Goal: Information Seeking & Learning: Check status

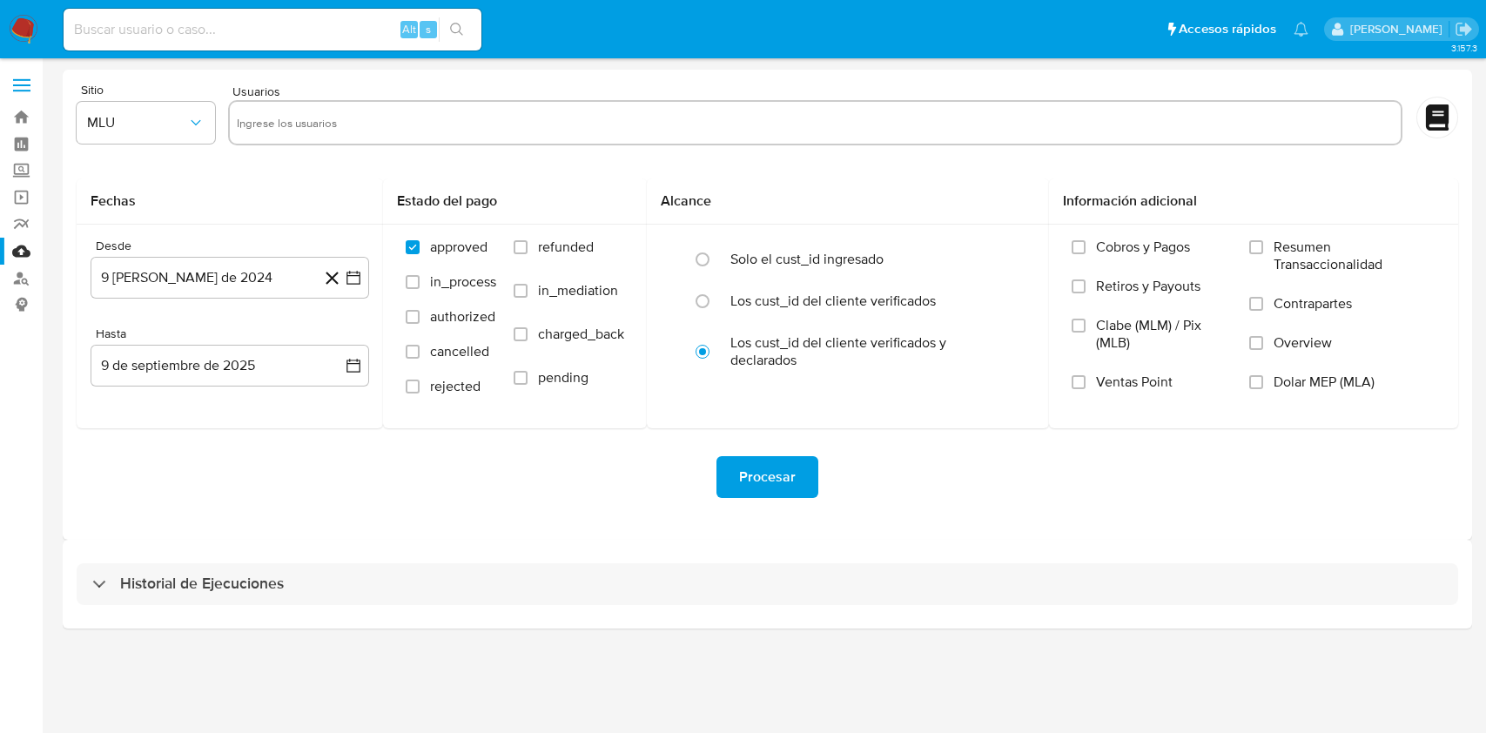
click at [223, 26] on input at bounding box center [273, 29] width 418 height 23
paste input "593962614"
type input "593962614"
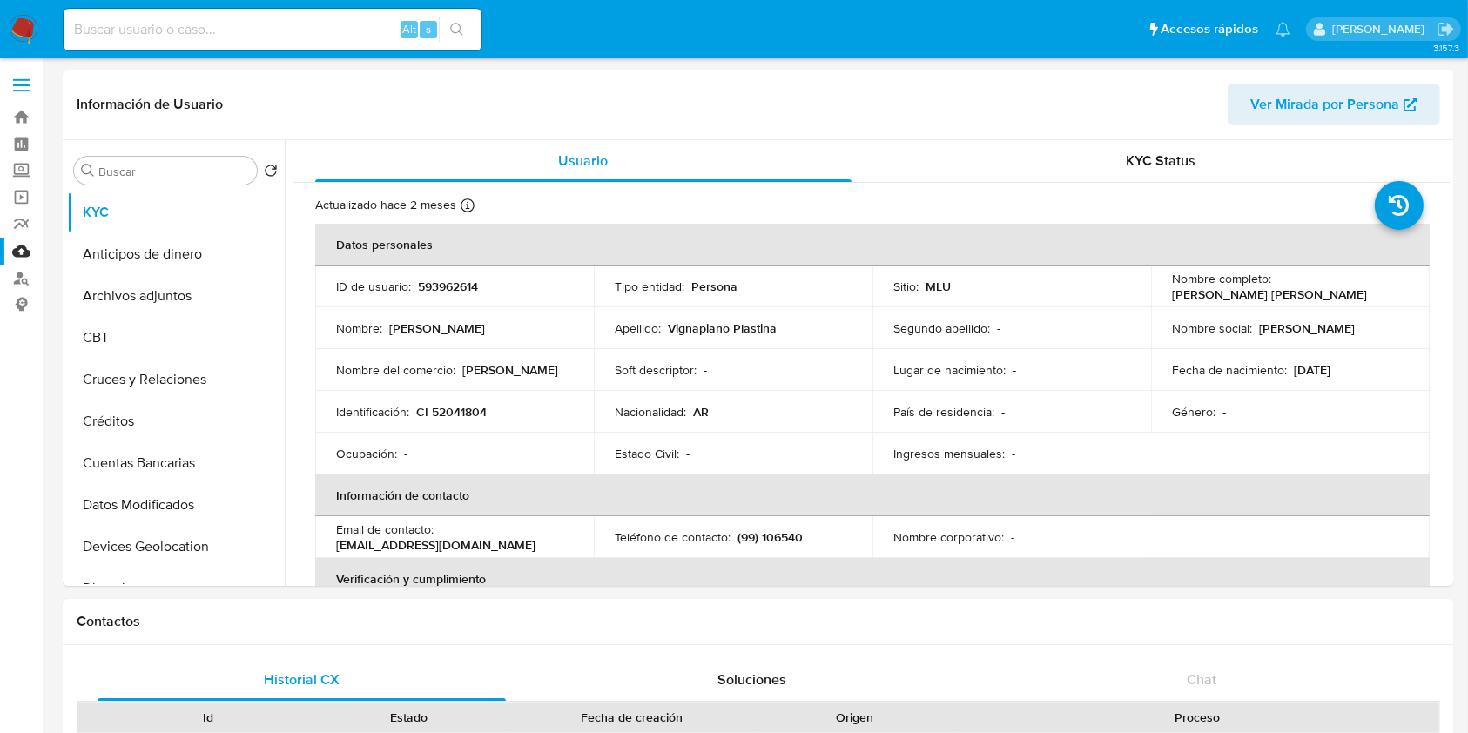
select select "10"
drag, startPoint x: 1357, startPoint y: 297, endPoint x: 1214, endPoint y: 293, distance: 142.8
click at [1214, 293] on p "[PERSON_NAME] [PERSON_NAME]" at bounding box center [1269, 294] width 195 height 16
click at [1398, 289] on div "Nombre completo : [PERSON_NAME] [PERSON_NAME]" at bounding box center [1290, 286] width 237 height 31
drag, startPoint x: 1359, startPoint y: 291, endPoint x: 1163, endPoint y: 296, distance: 195.9
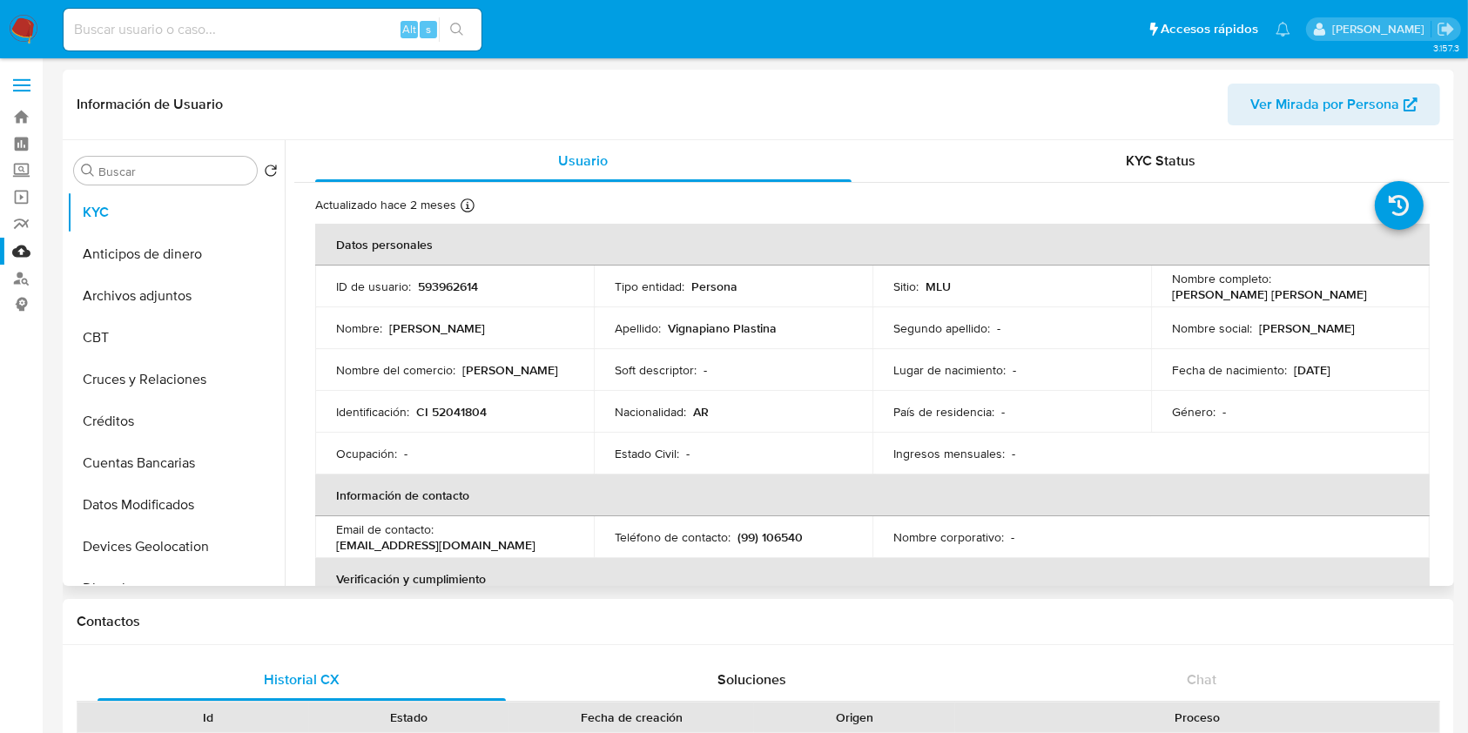
click at [1163, 296] on td "Nombre completo : [PERSON_NAME] [PERSON_NAME]" at bounding box center [1290, 286] width 279 height 42
copy p "[PERSON_NAME] [PERSON_NAME]"
click at [465, 411] on p "CI 52041804" at bounding box center [451, 412] width 71 height 16
copy p "52041804"
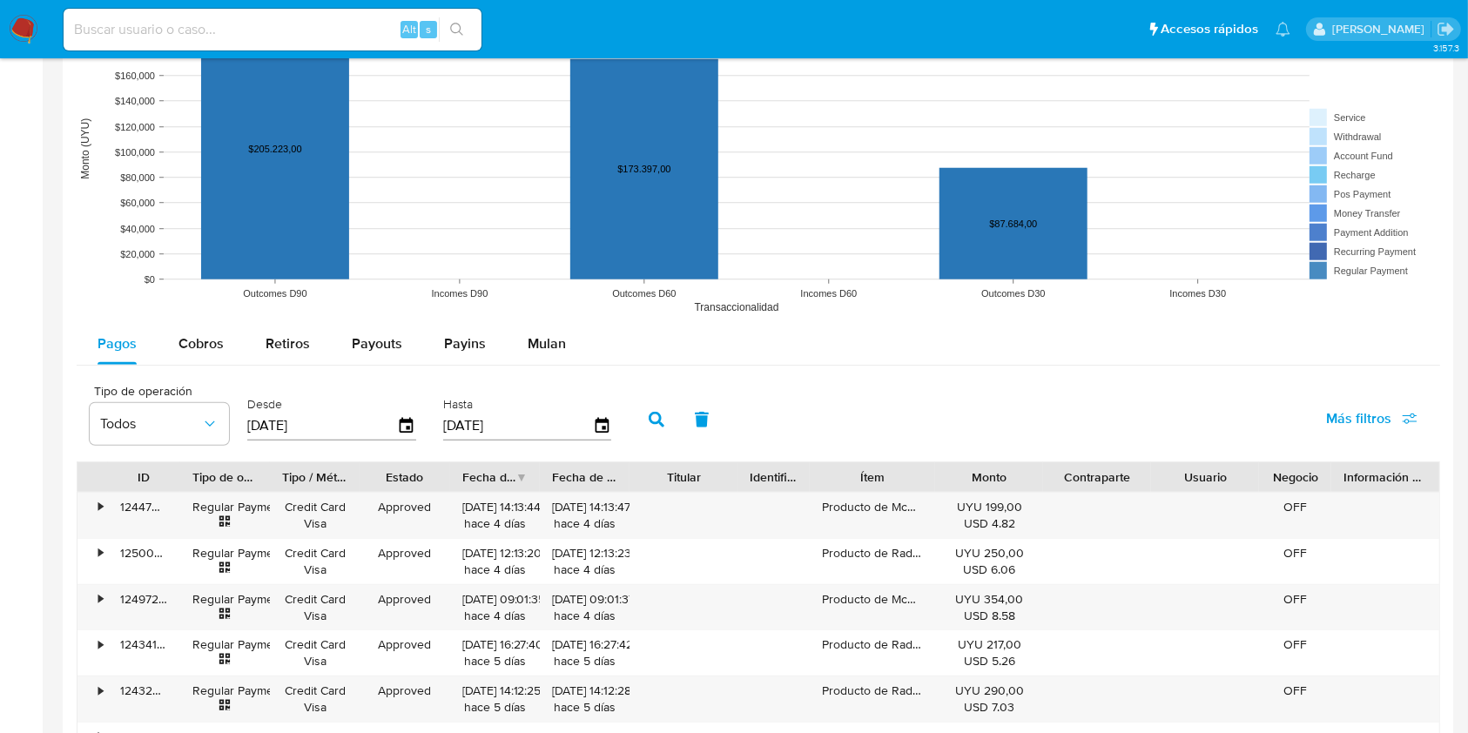
scroll to position [1418, 0]
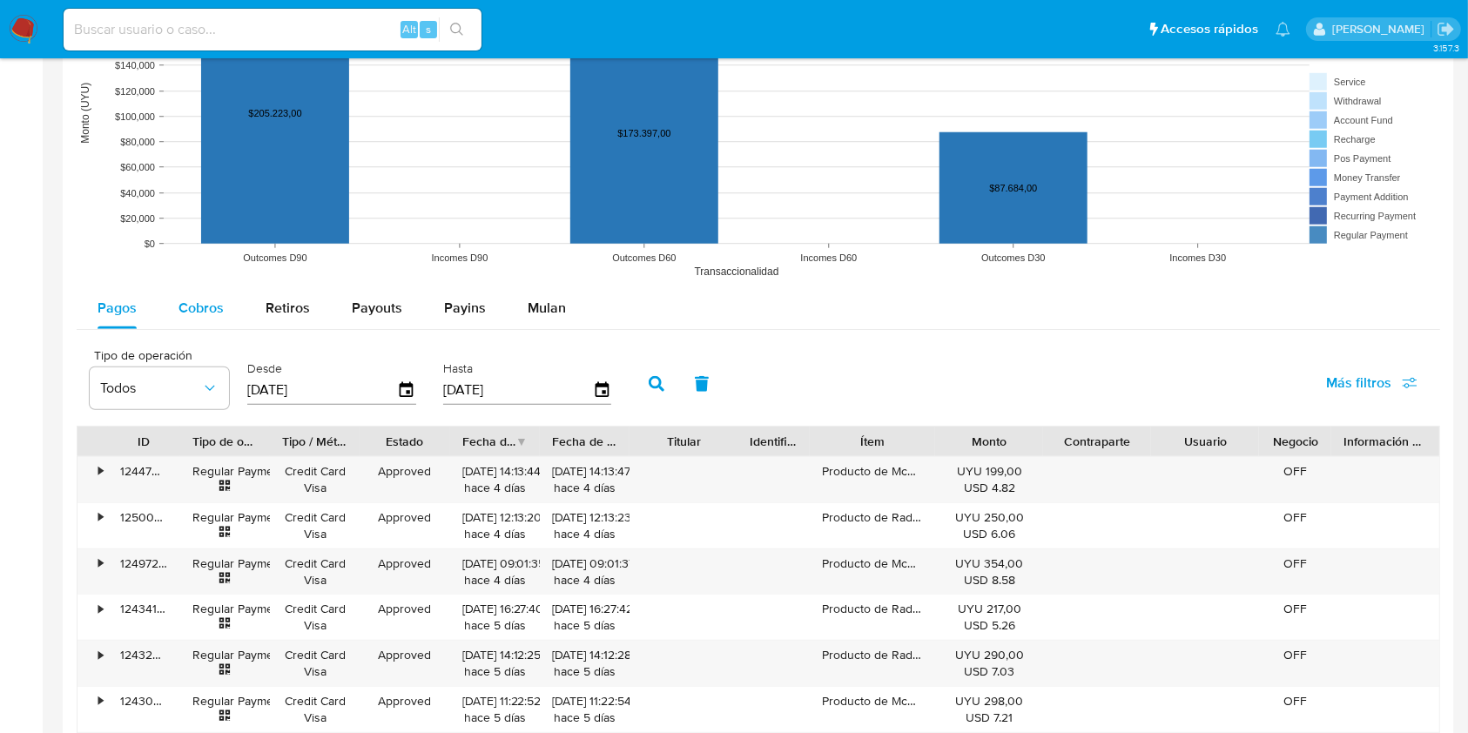
click at [202, 303] on span "Cobros" at bounding box center [200, 308] width 45 height 20
select select "10"
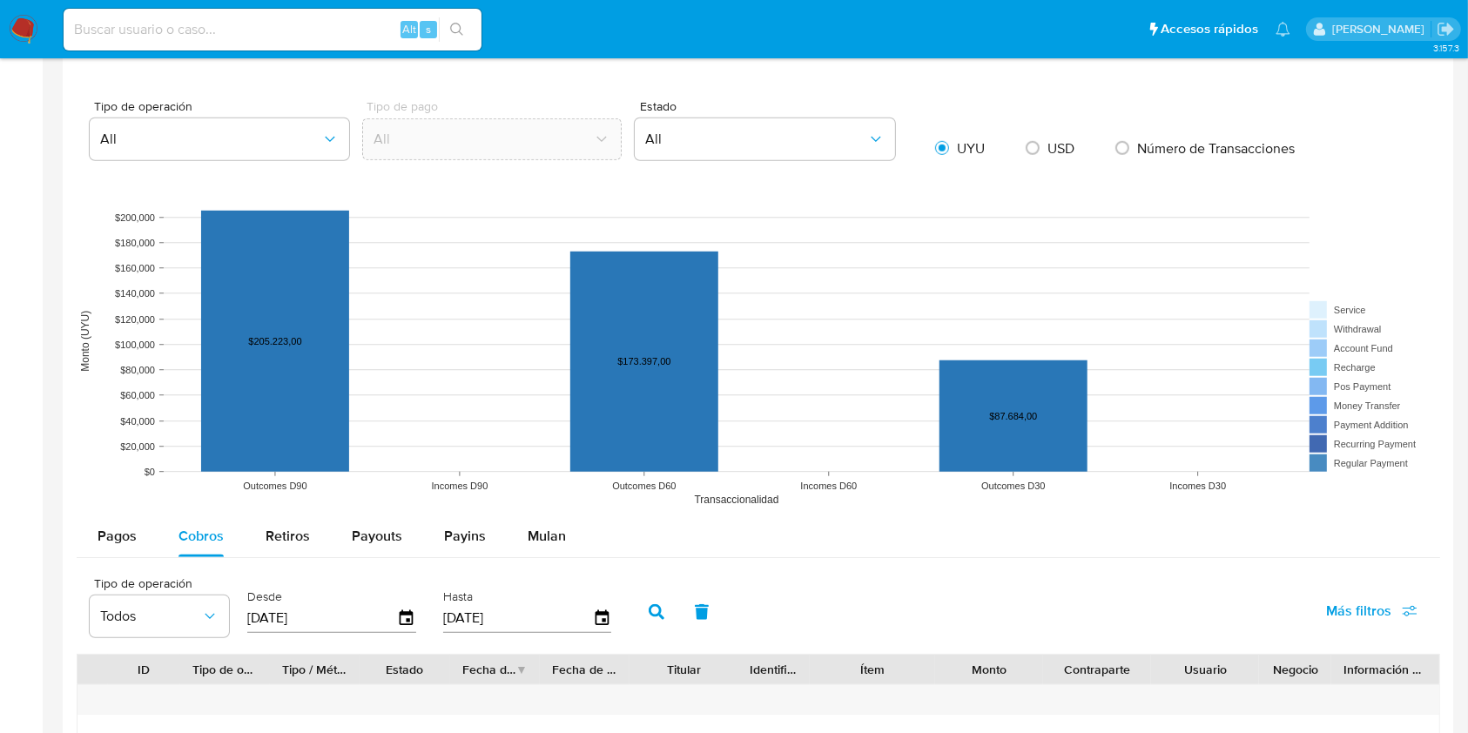
scroll to position [1162, 0]
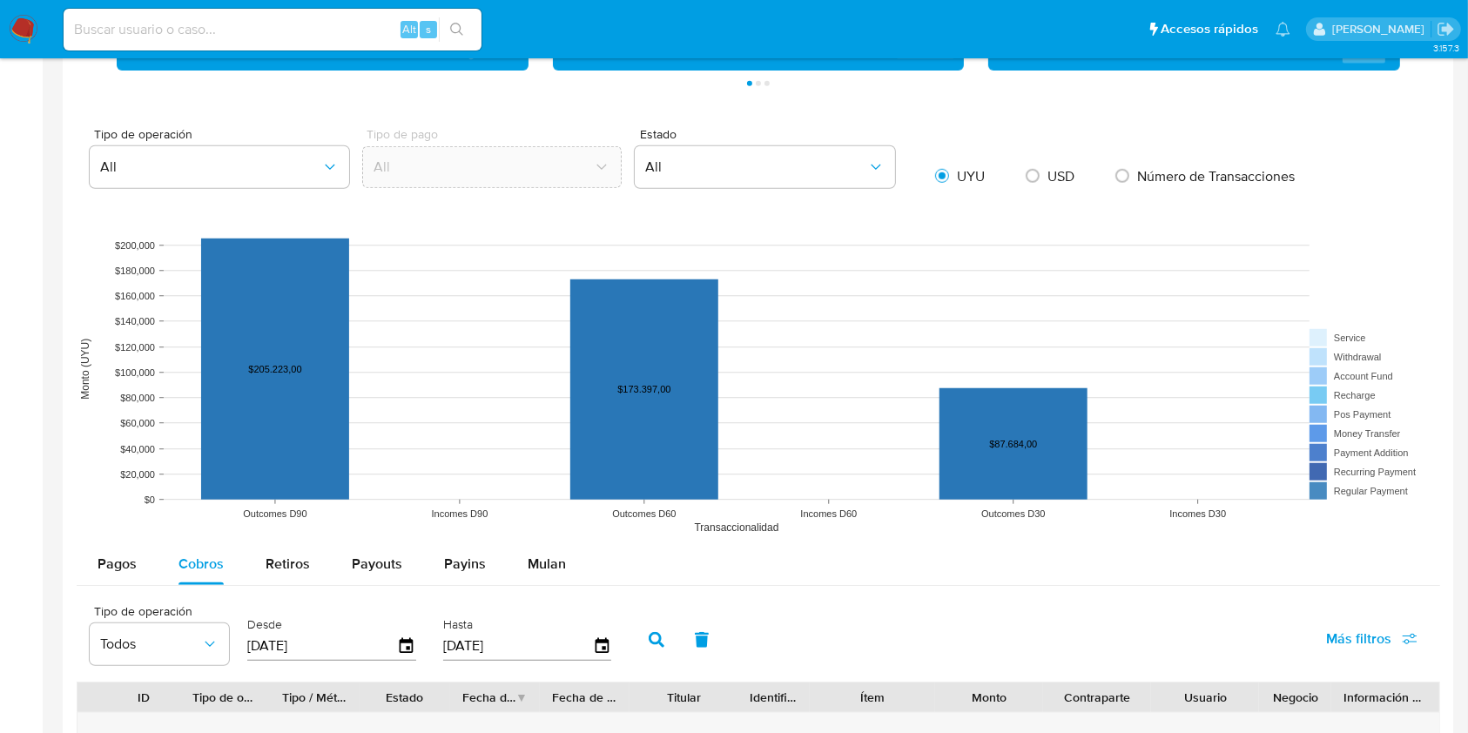
click at [190, 9] on div "Alt s" at bounding box center [273, 30] width 418 height 42
click at [179, 24] on input at bounding box center [273, 29] width 418 height 23
paste input "1733509279"
type input "1733509279"
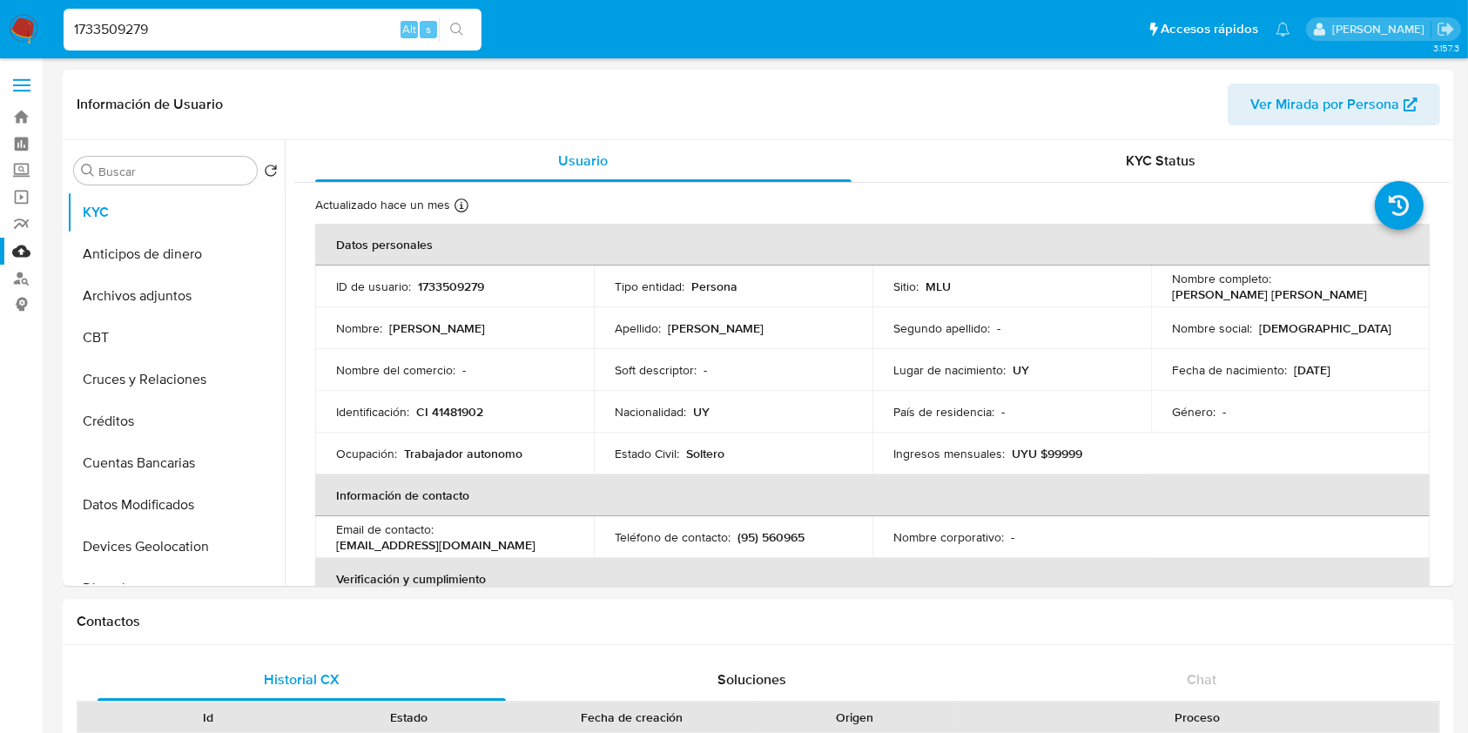
select select "10"
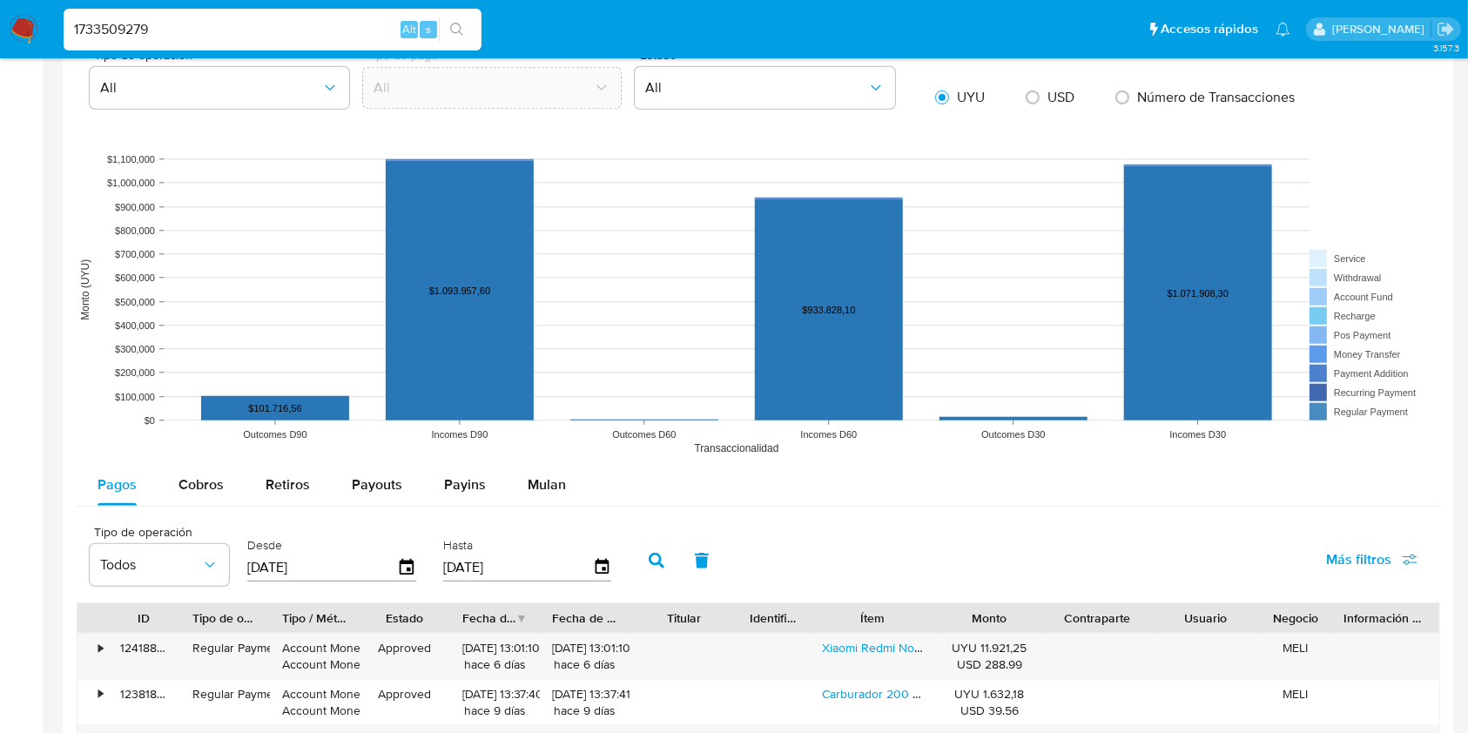
scroll to position [1295, 0]
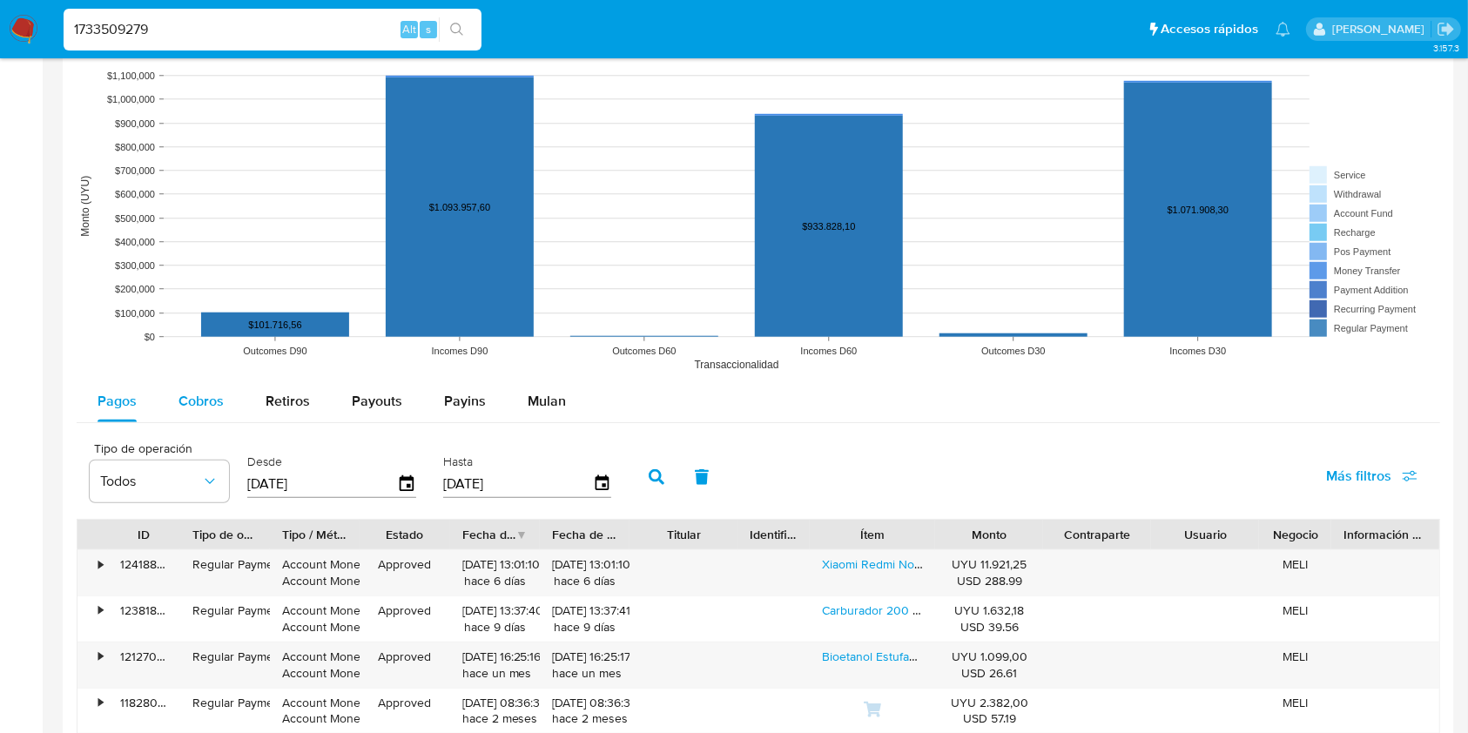
click at [233, 393] on button "Cobros" at bounding box center [201, 401] width 87 height 42
select select "10"
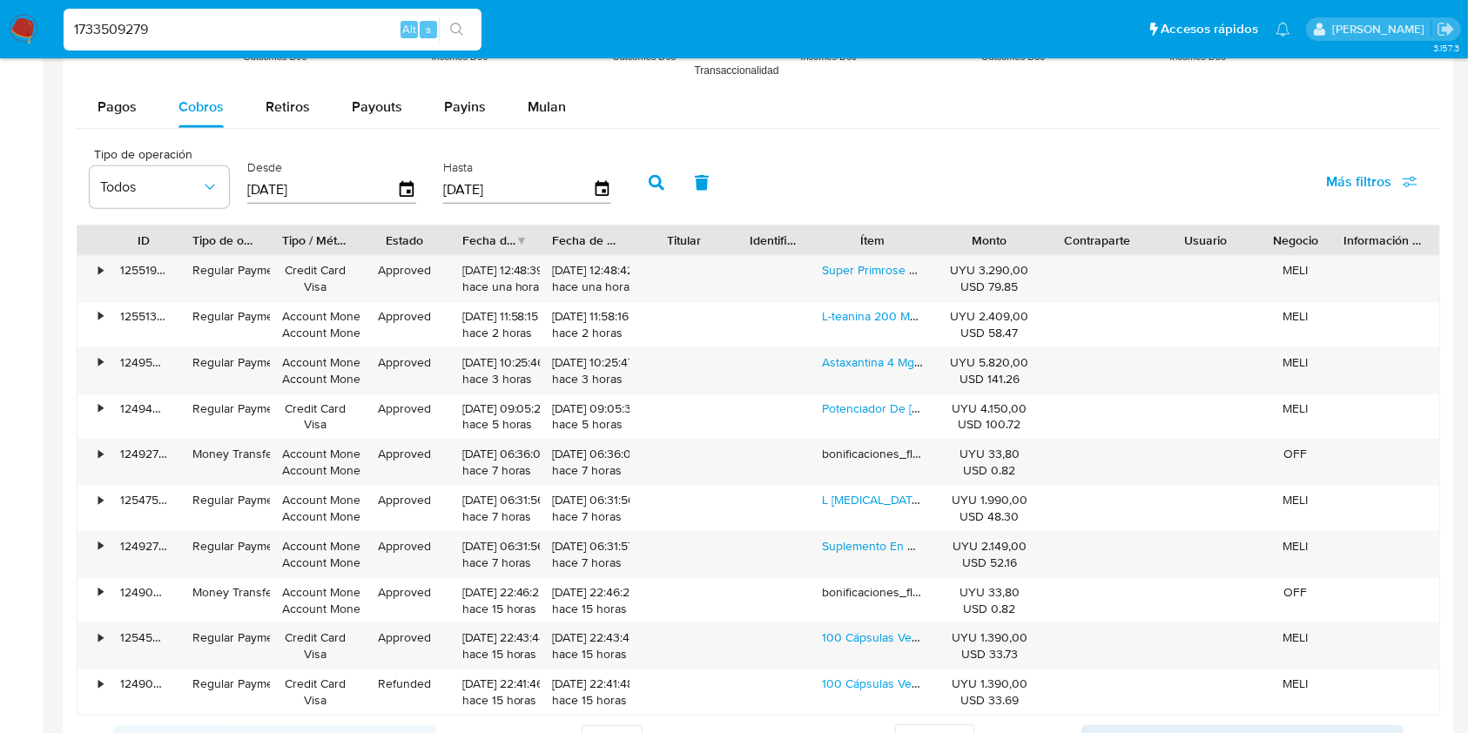
scroll to position [1619, 0]
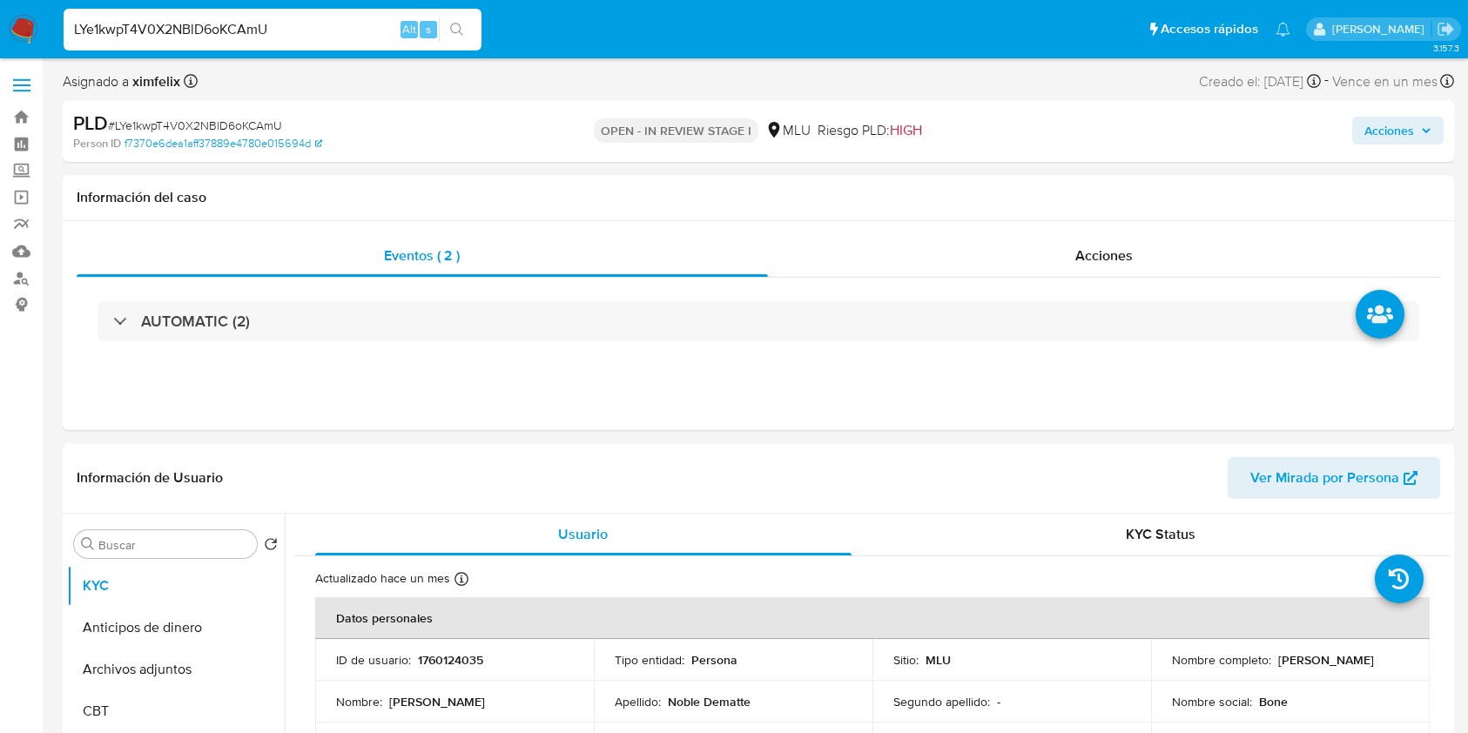
select select "10"
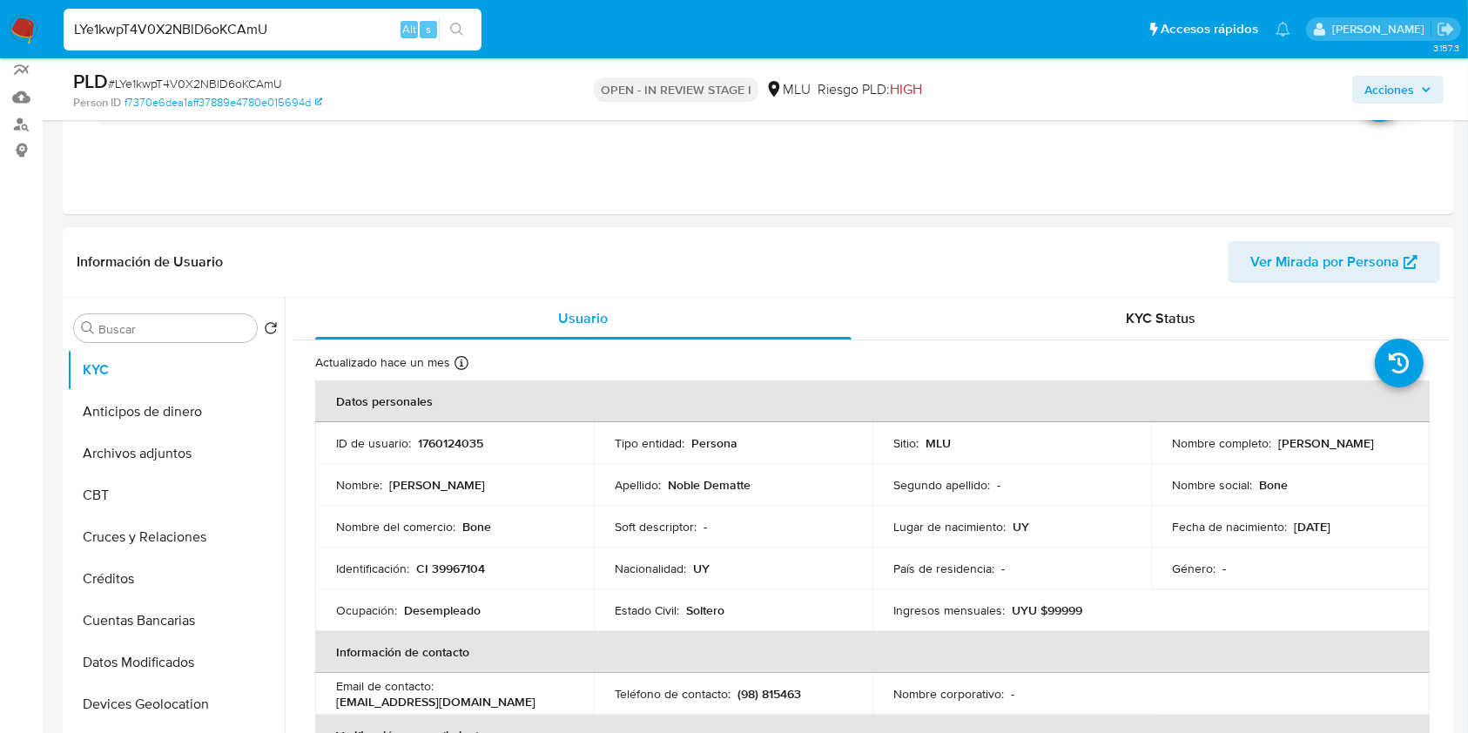
scroll to position [165, 0]
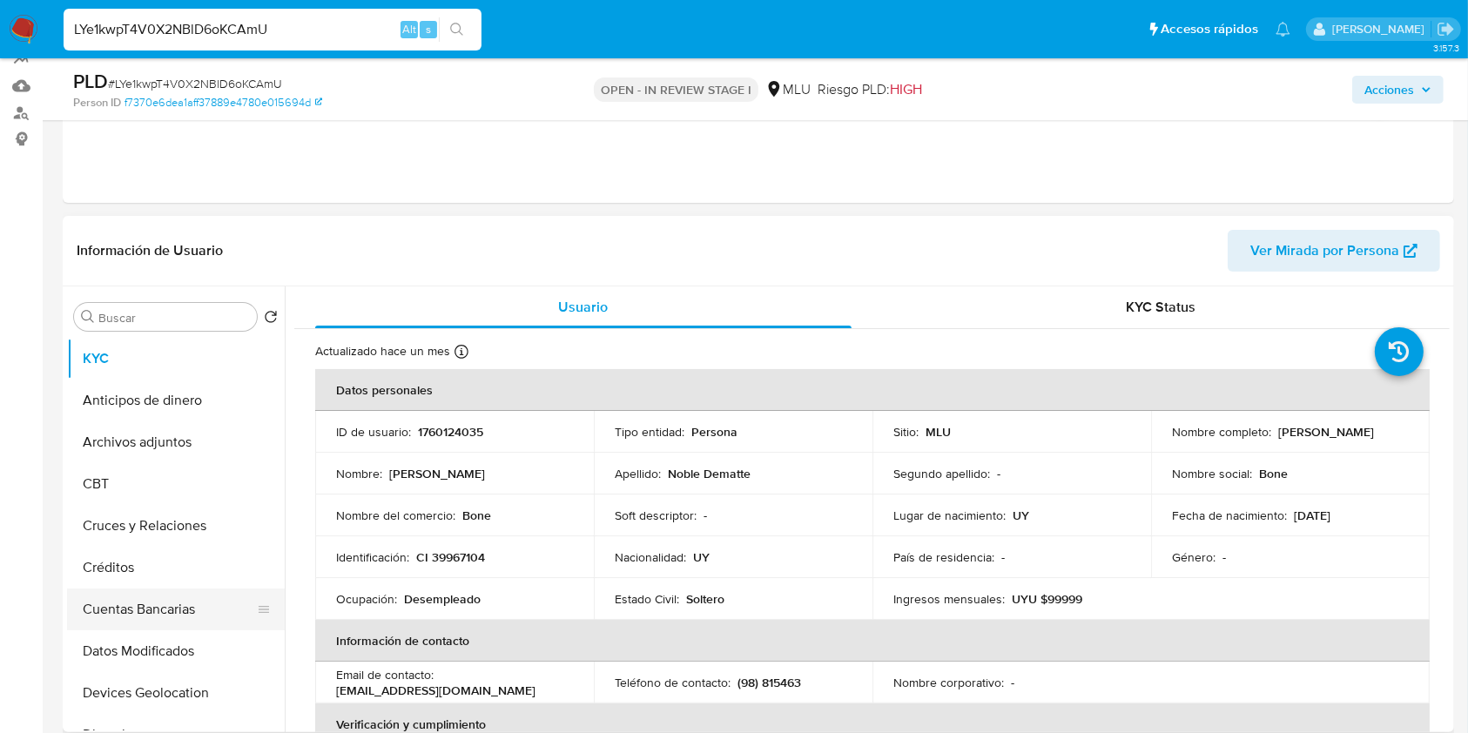
click at [160, 595] on button "Cuentas Bancarias" at bounding box center [169, 609] width 204 height 42
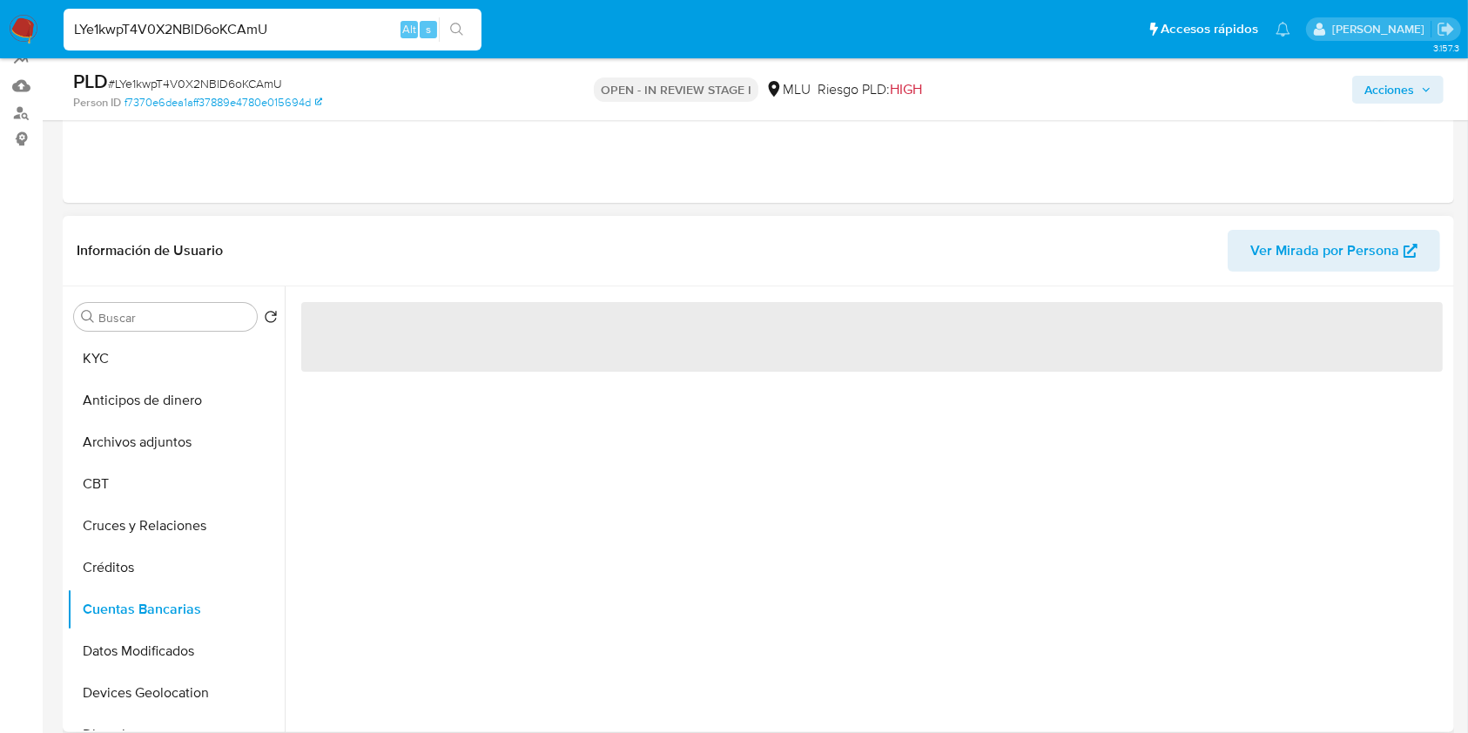
click at [579, 489] on div "‌" at bounding box center [867, 509] width 1165 height 446
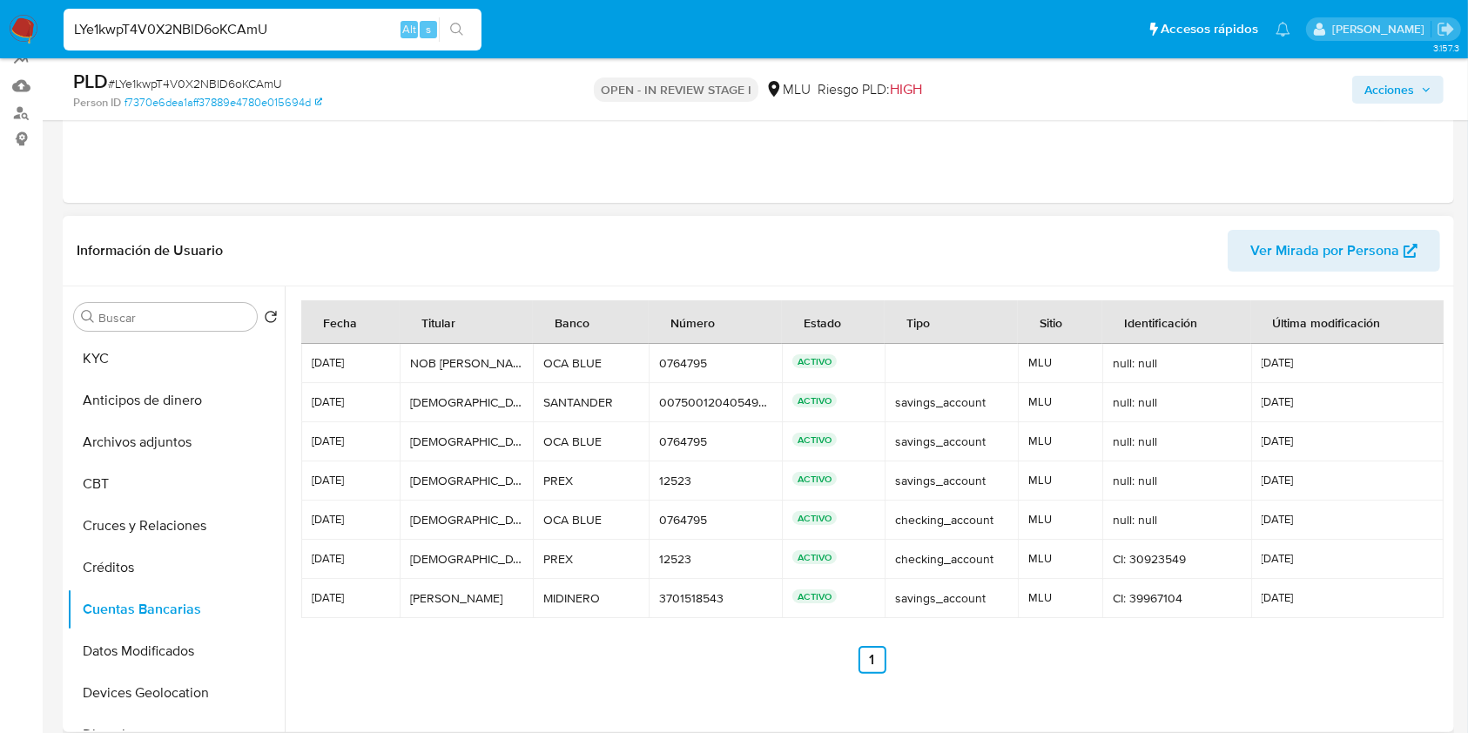
click at [579, 489] on td "PREX PREX" at bounding box center [591, 480] width 116 height 39
click at [164, 367] on button "KYC" at bounding box center [169, 359] width 204 height 42
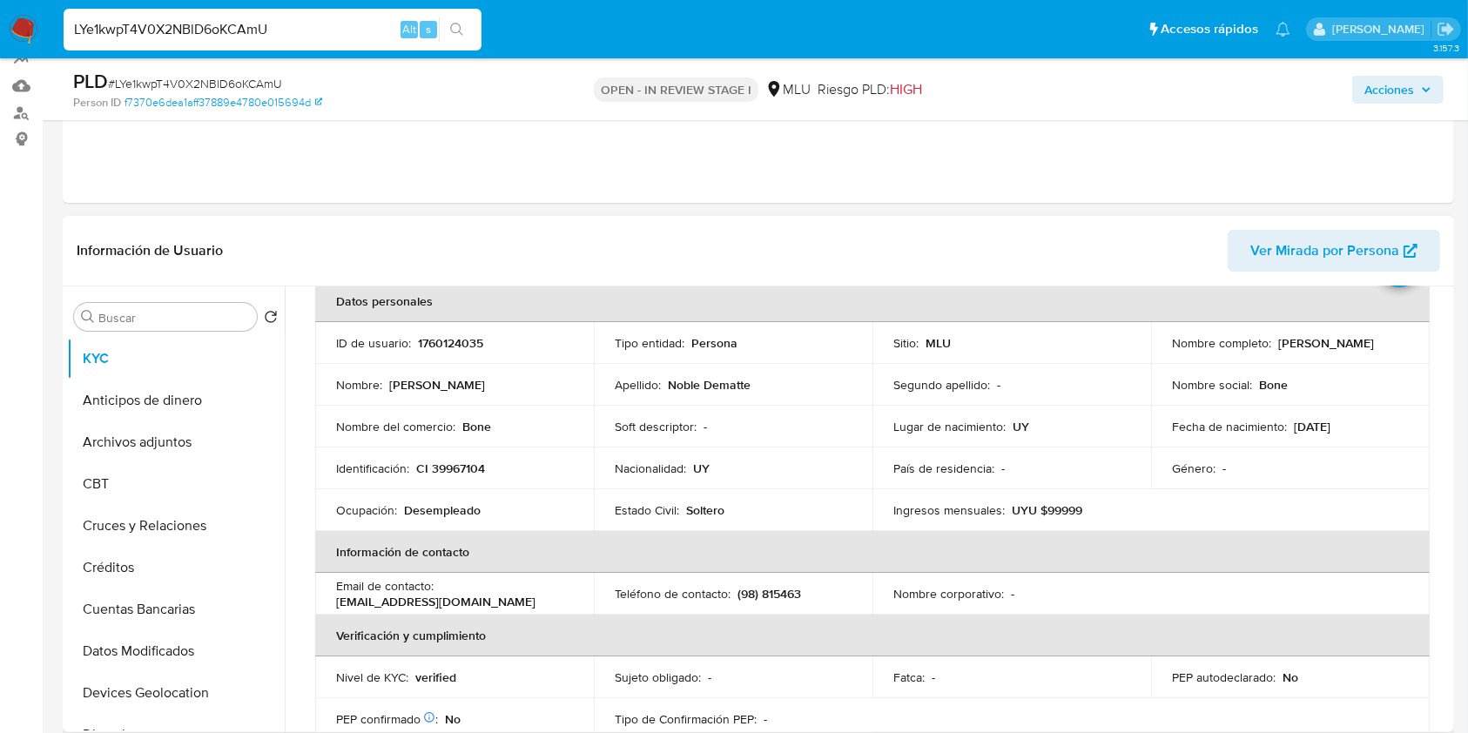
scroll to position [99, 0]
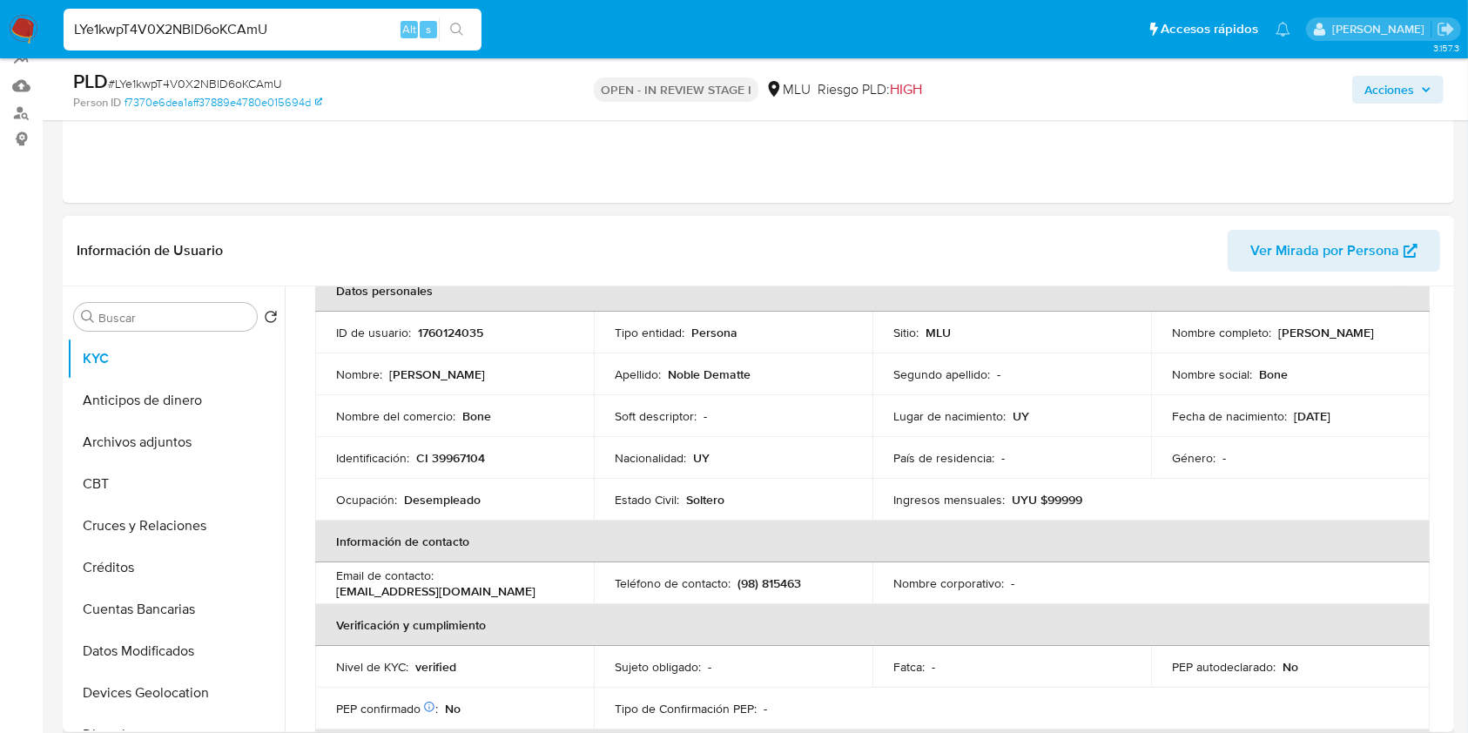
click at [1417, 543] on th "Información de contacto" at bounding box center [872, 542] width 1114 height 42
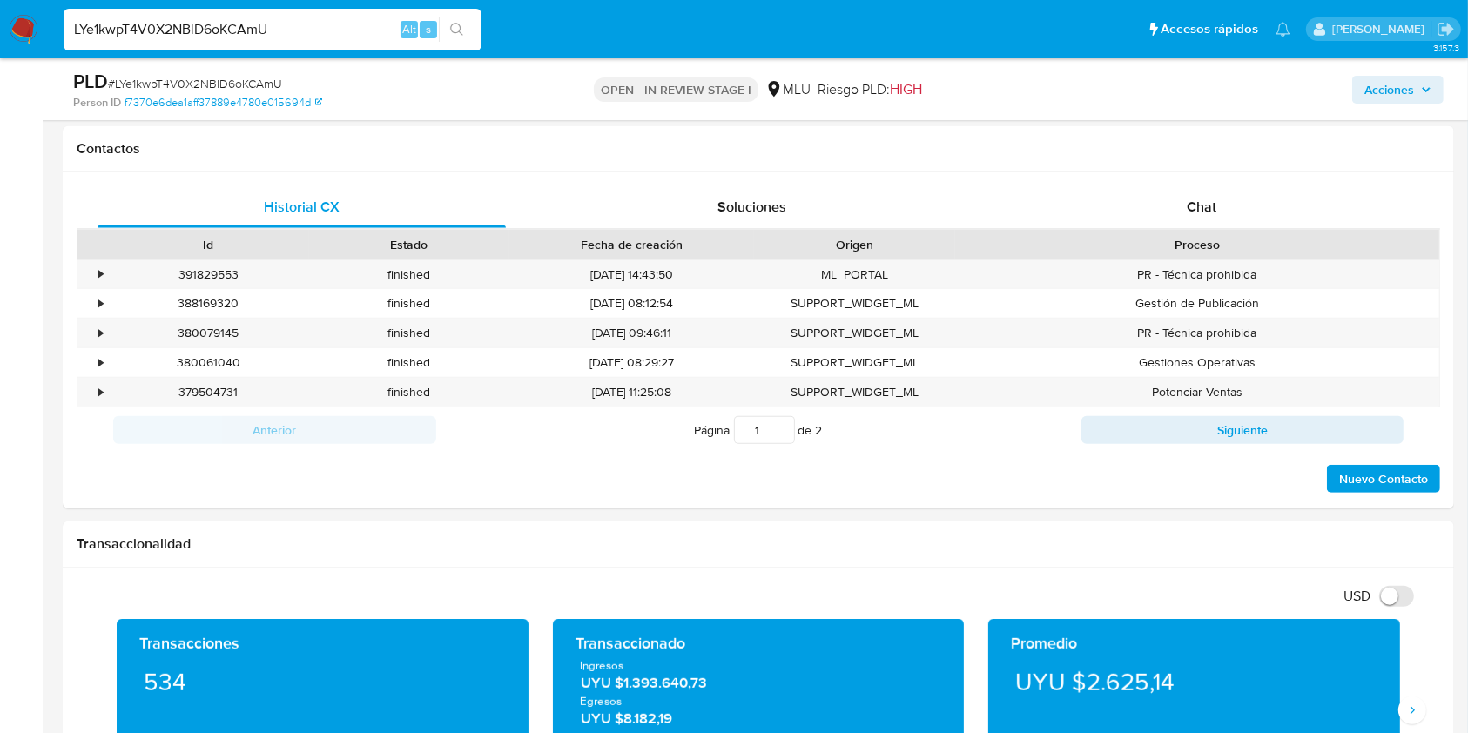
scroll to position [756, 0]
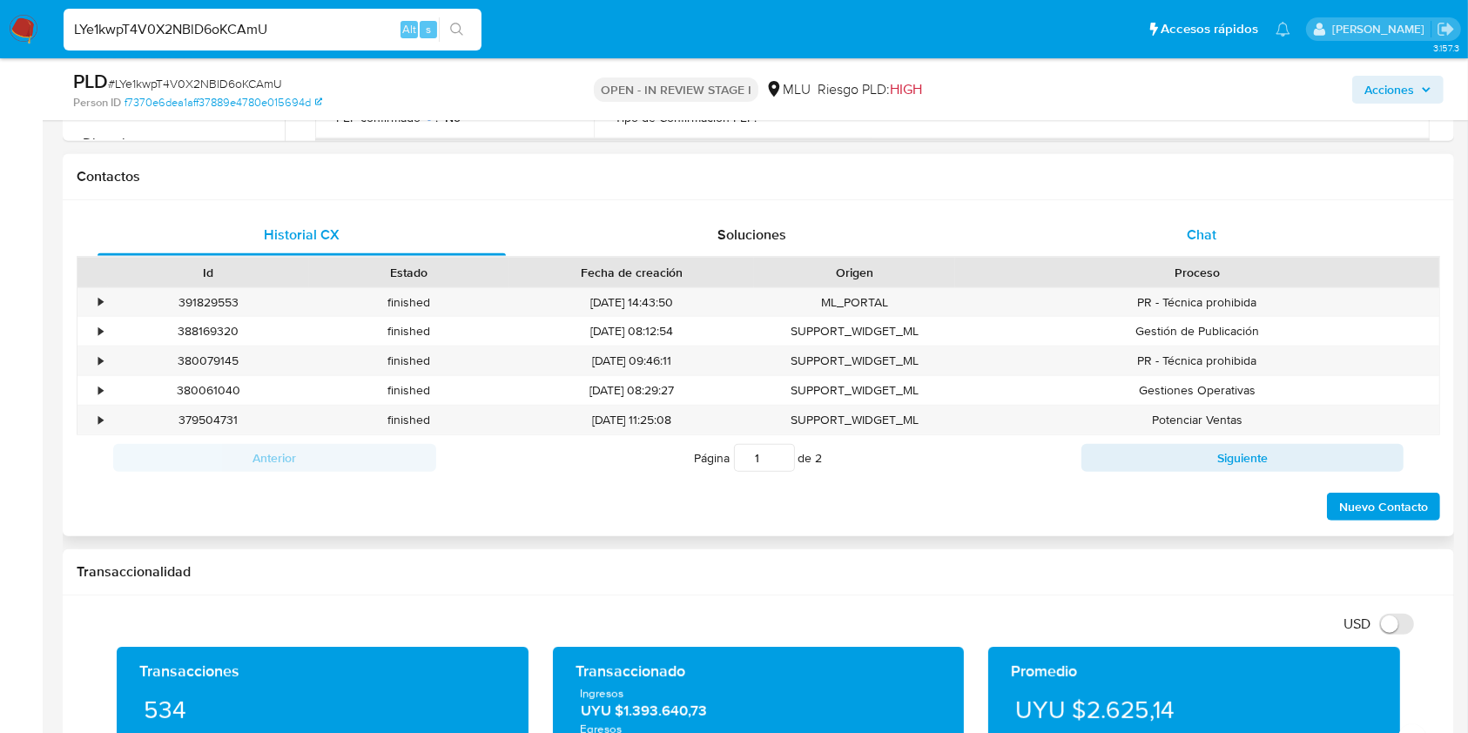
click at [1202, 251] on div "Chat" at bounding box center [1202, 235] width 408 height 42
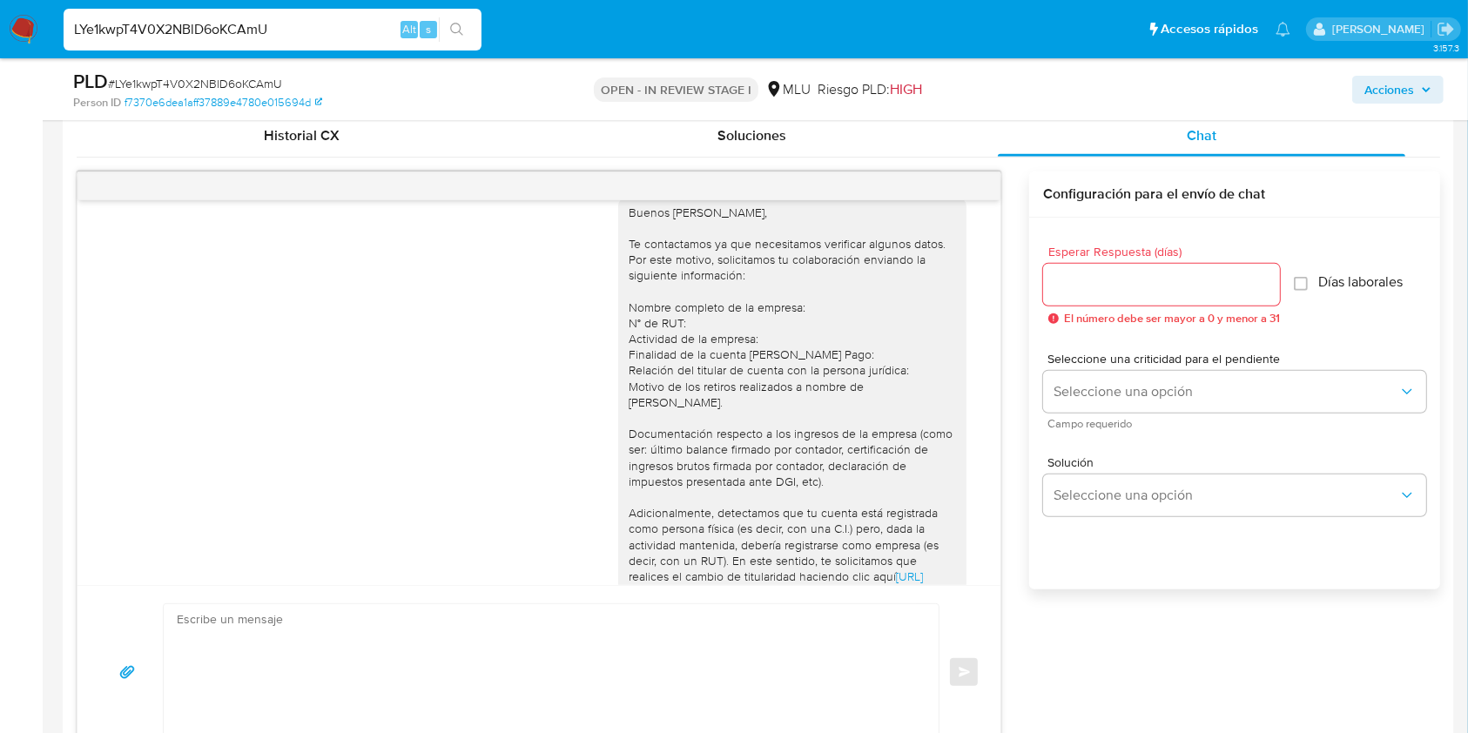
scroll to position [24, 0]
click at [1179, 691] on div "Buenos días Diego, Te contactamos ya que necesitamos verificar algunos datos. P…" at bounding box center [758, 465] width 1363 height 588
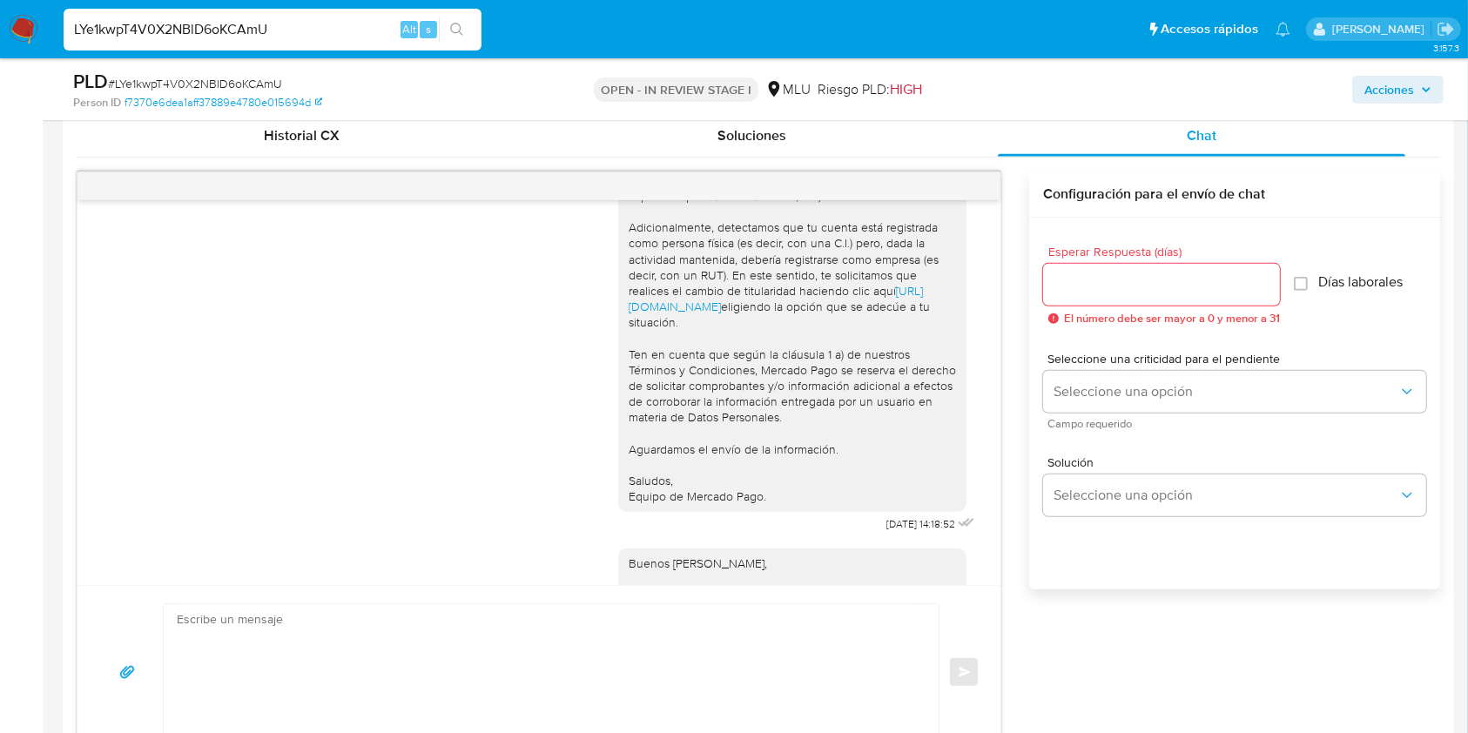
scroll to position [306, 0]
click at [1030, 624] on div "Esperar Respuesta (días) El número debe ser mayor a 0 y menor a 31 Días laboral…" at bounding box center [1234, 427] width 411 height 418
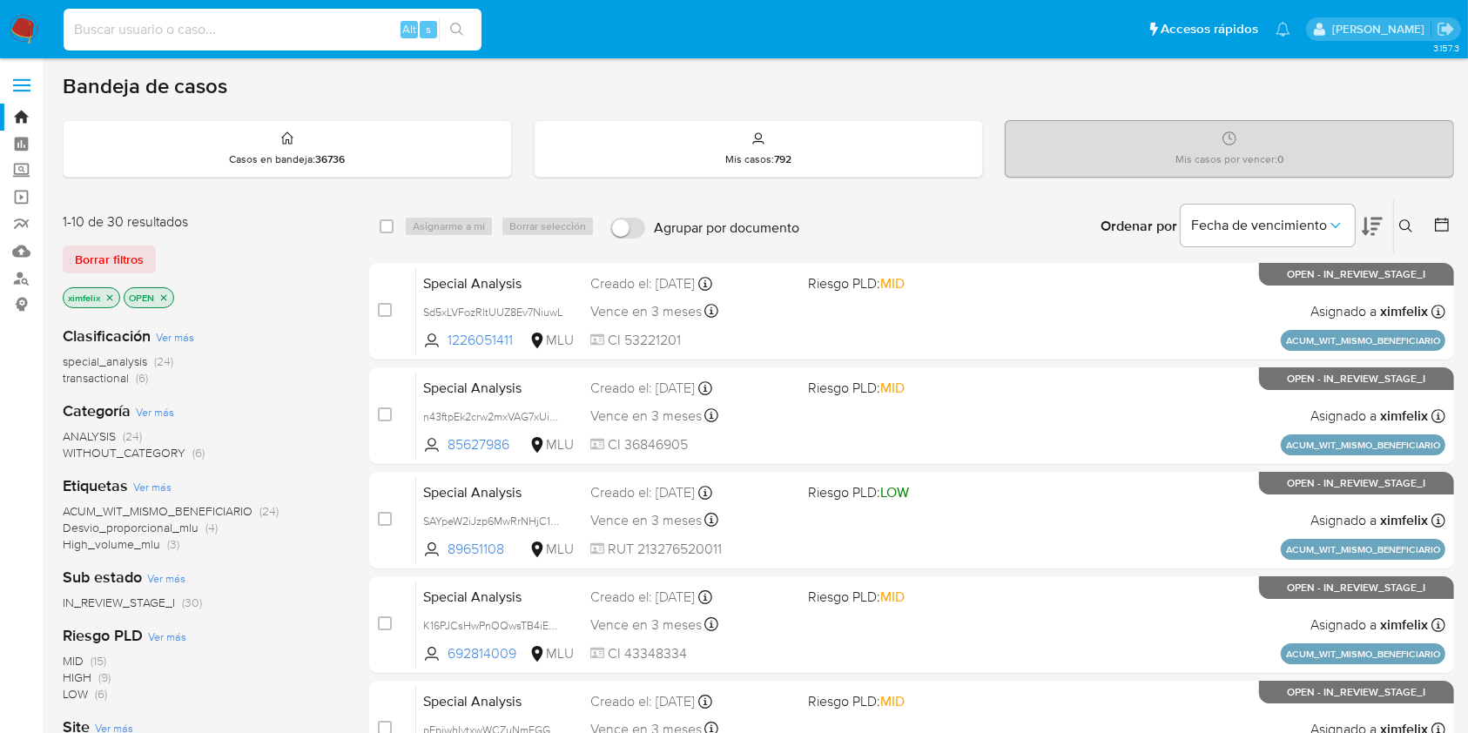
click at [214, 27] on input at bounding box center [273, 29] width 418 height 23
paste input "82481524"
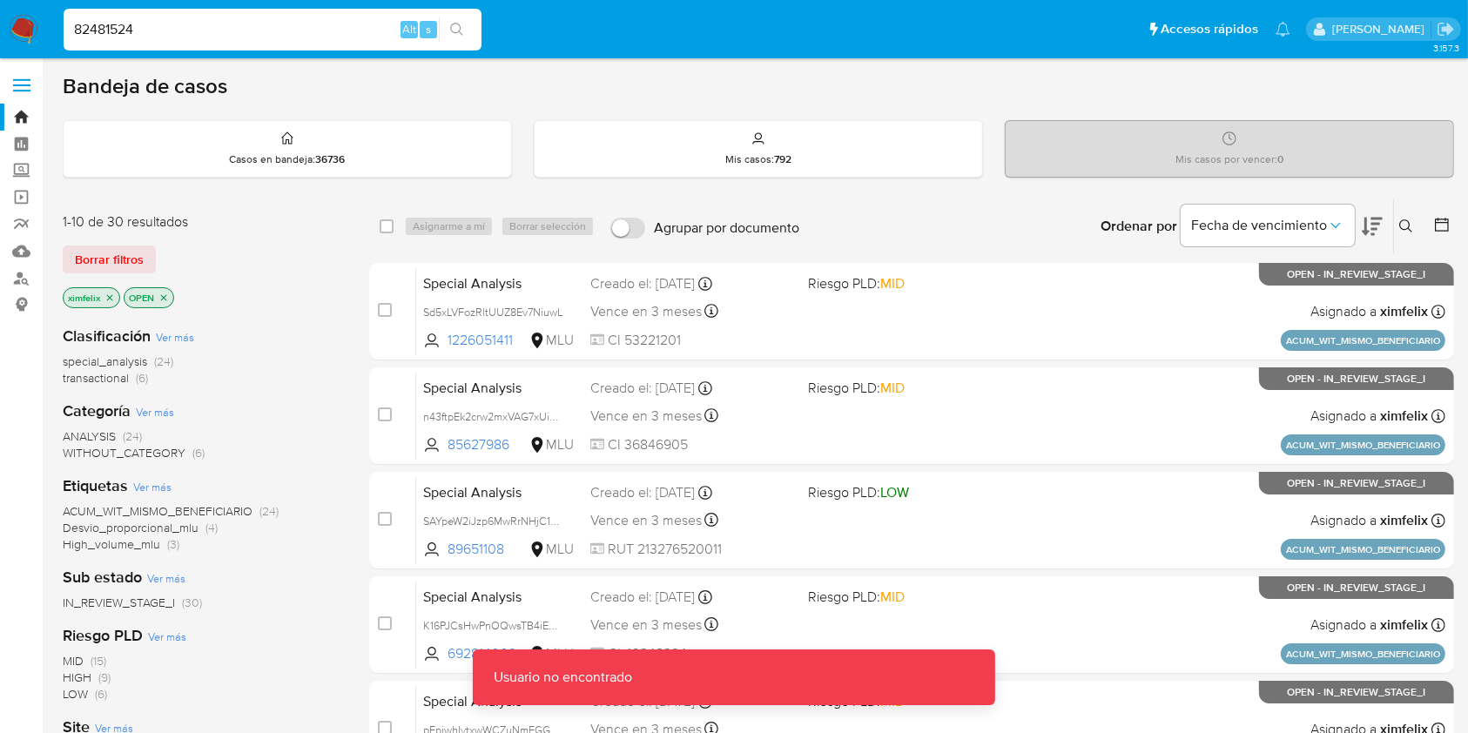
click at [214, 27] on input "82481524" at bounding box center [273, 29] width 418 height 23
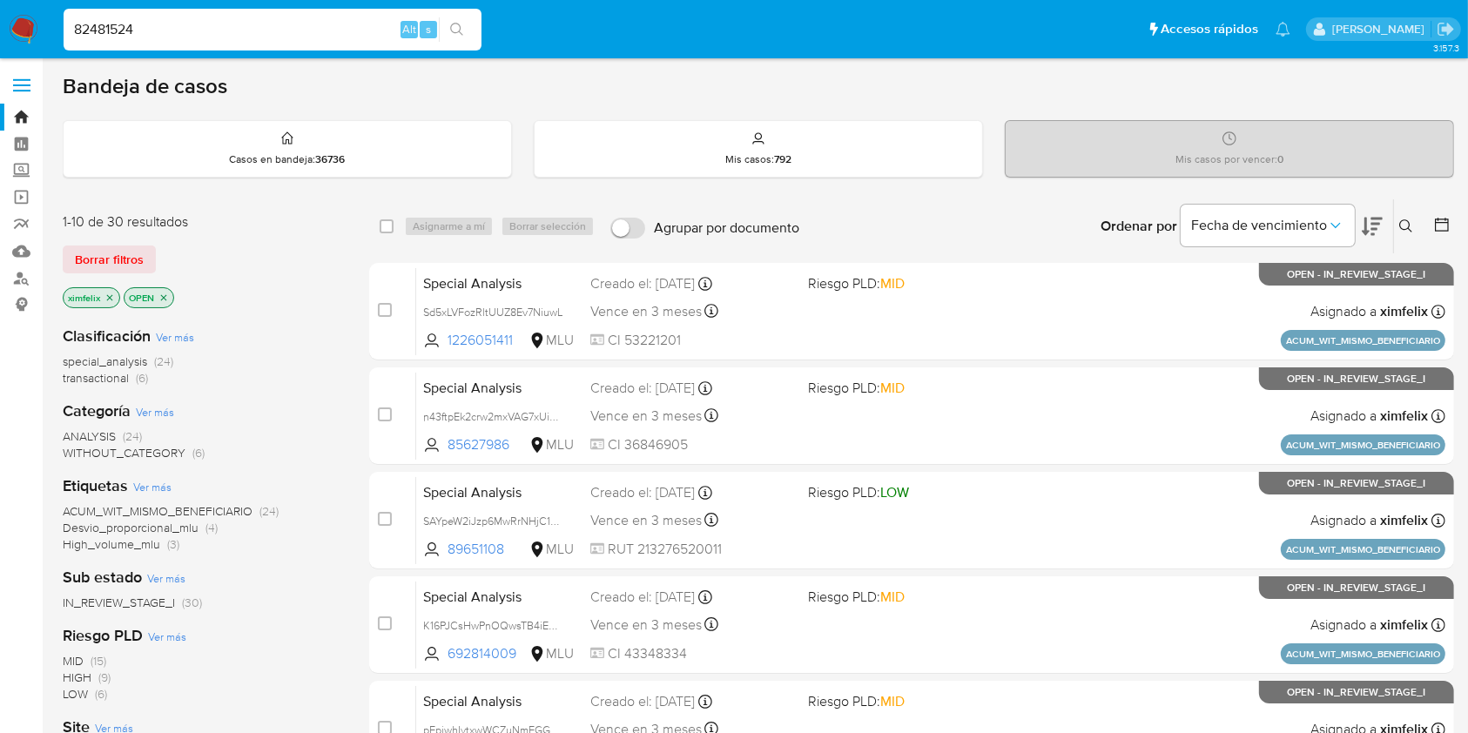
type input "82481524"
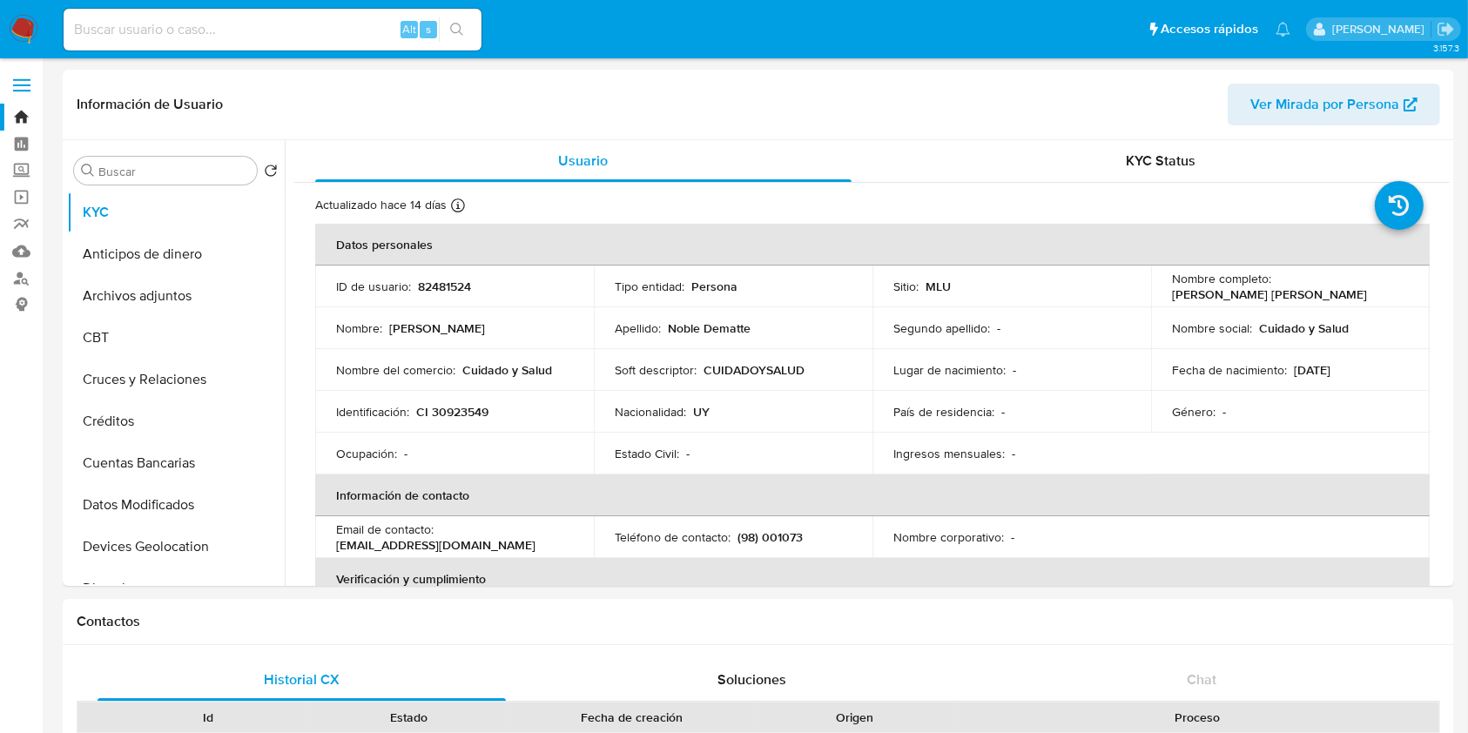
select select "10"
click at [174, 457] on button "Cuentas Bancarias" at bounding box center [169, 463] width 204 height 42
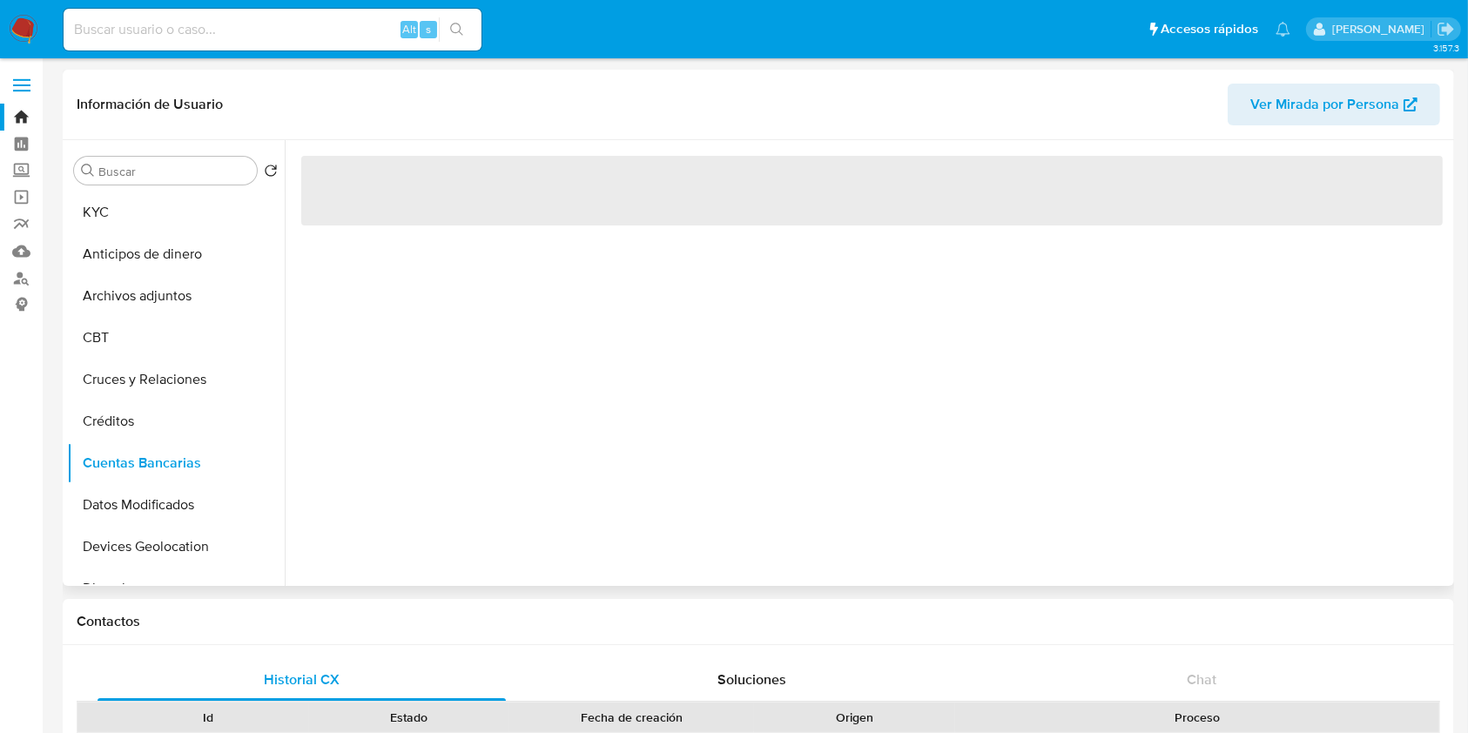
click at [515, 461] on div "‌" at bounding box center [867, 363] width 1165 height 446
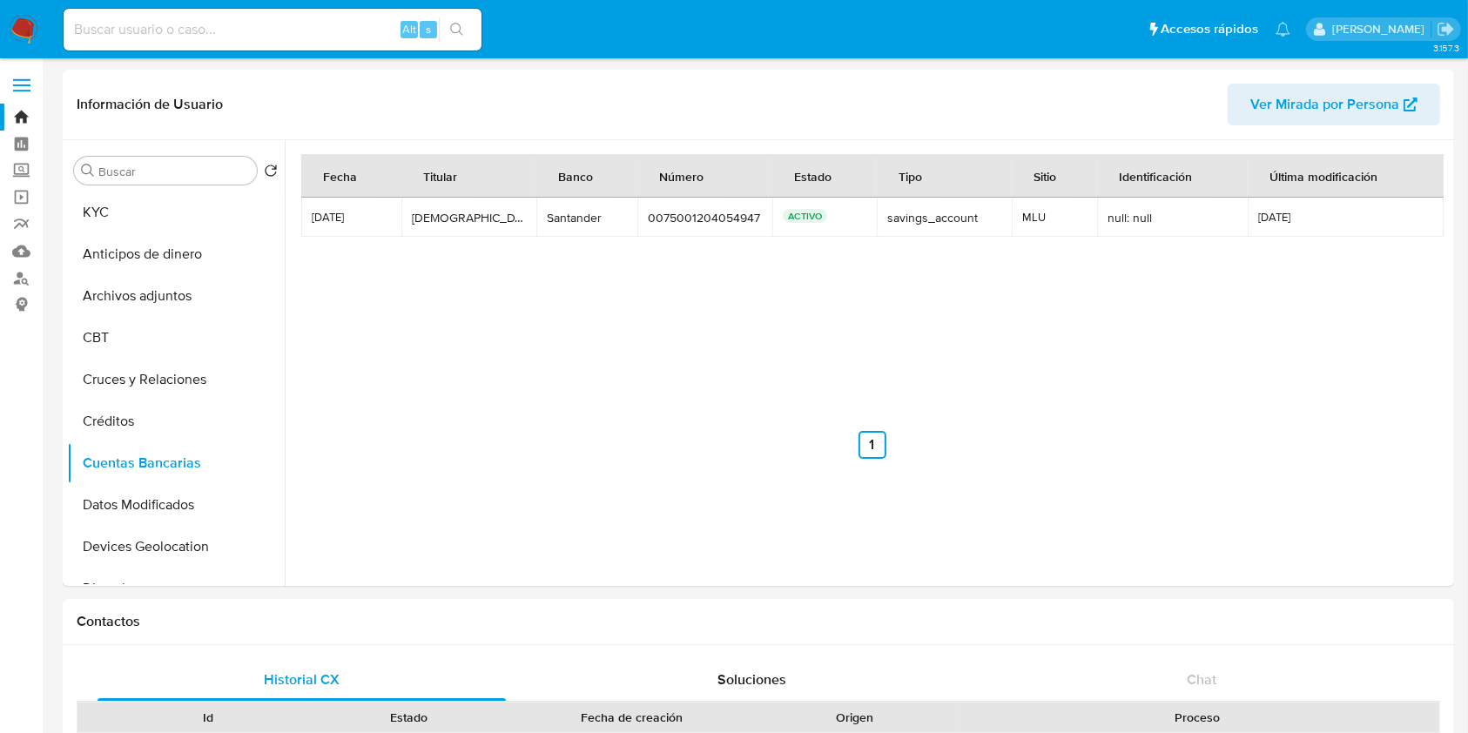
click at [248, 17] on div "Alt s" at bounding box center [273, 30] width 418 height 42
click at [229, 18] on input at bounding box center [273, 29] width 418 height 23
paste input "1152171523"
type input "1152171523"
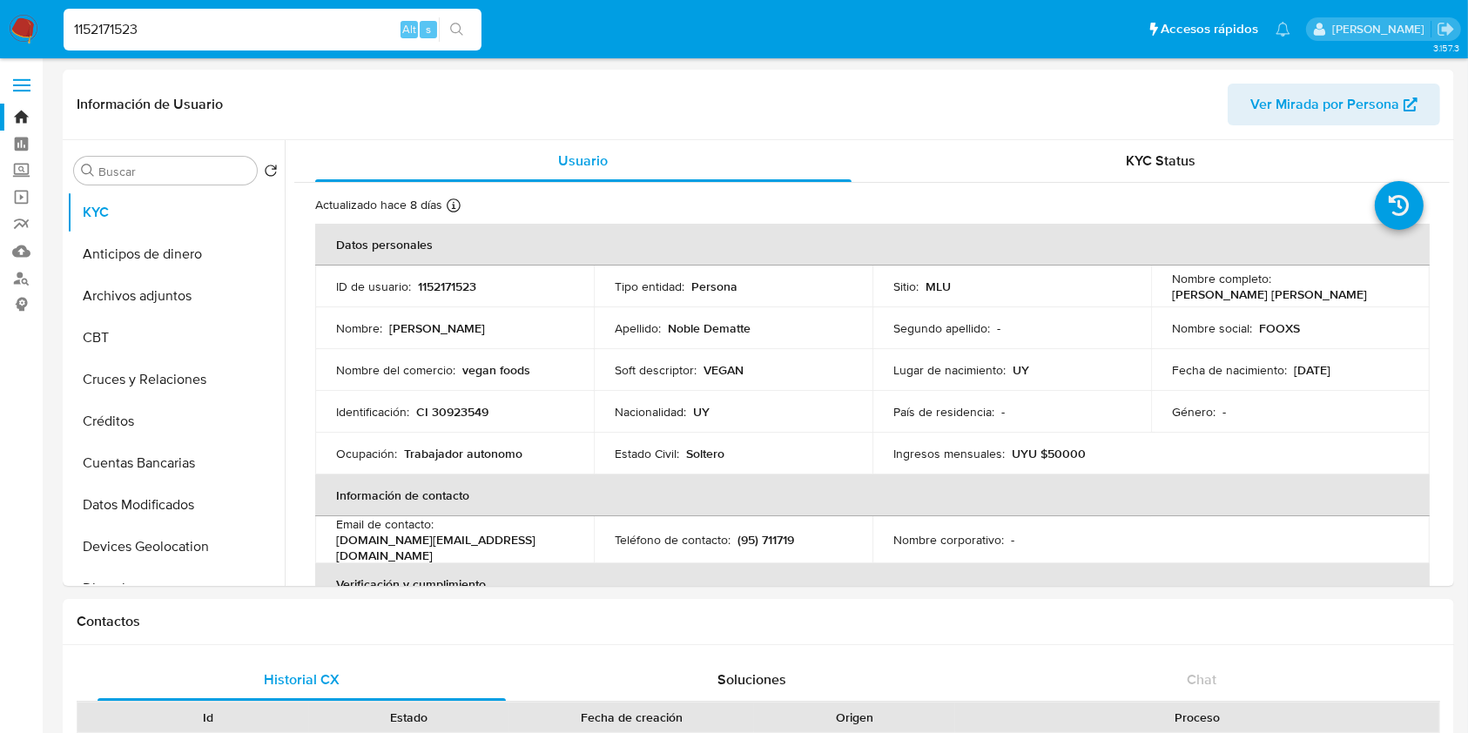
select select "10"
click at [185, 476] on button "Cuentas Bancarias" at bounding box center [169, 463] width 204 height 42
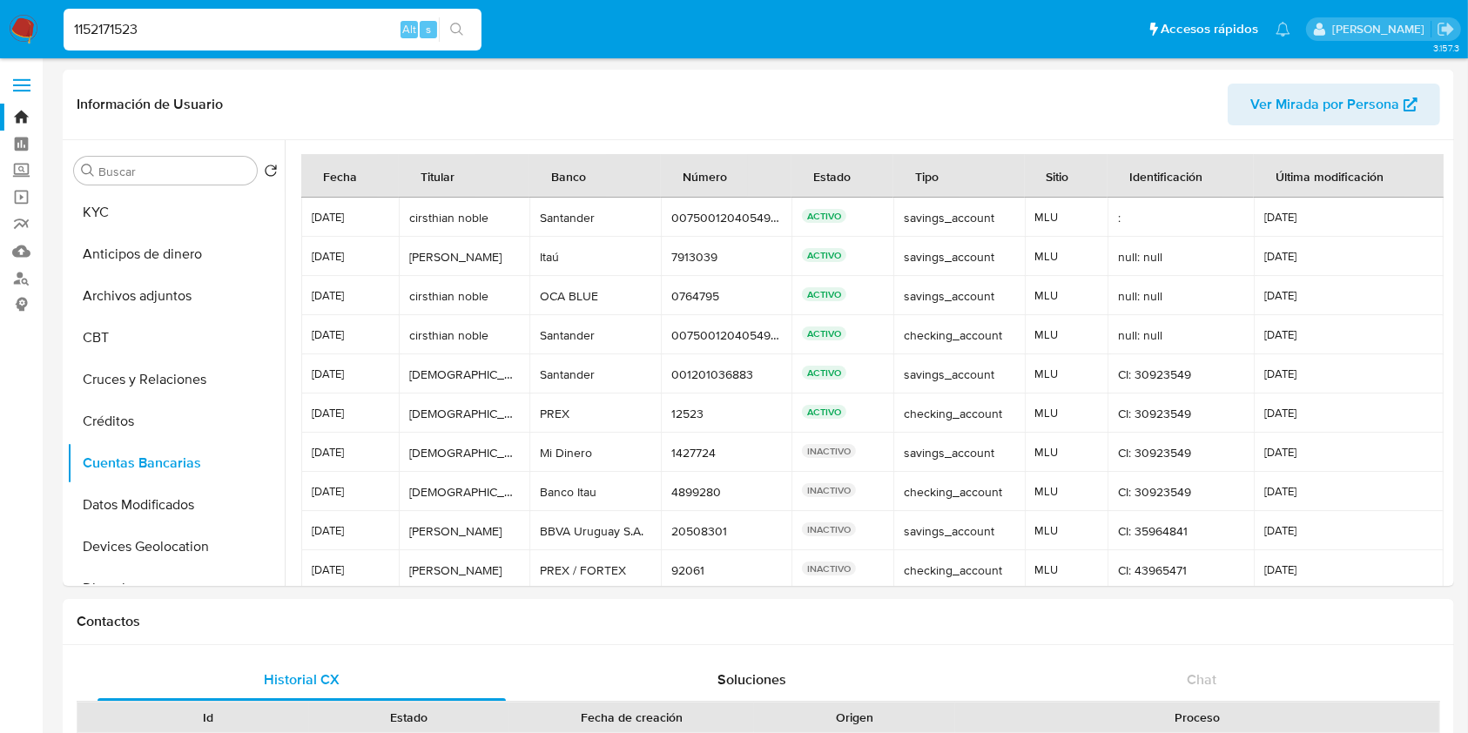
click at [14, 17] on img at bounding box center [24, 30] width 30 height 30
